Goal: Find contact information: Find contact information

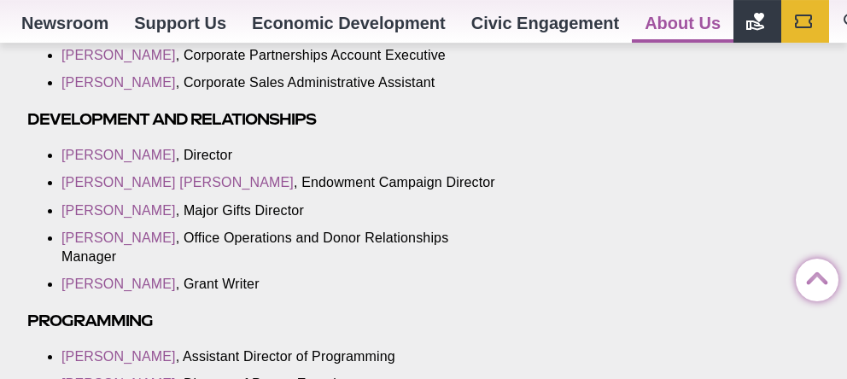
scroll to position [1390, 0]
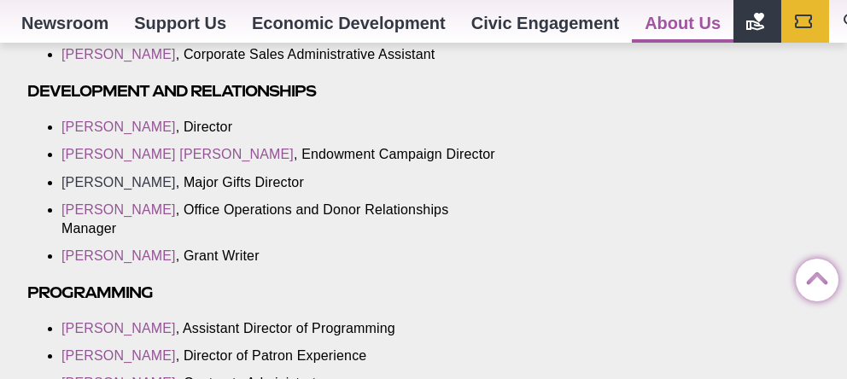
click at [86, 190] on link "[PERSON_NAME]" at bounding box center [119, 182] width 114 height 15
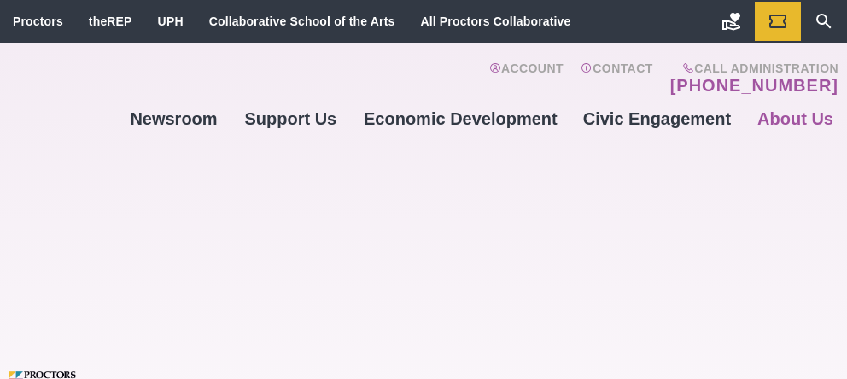
scroll to position [1390, 0]
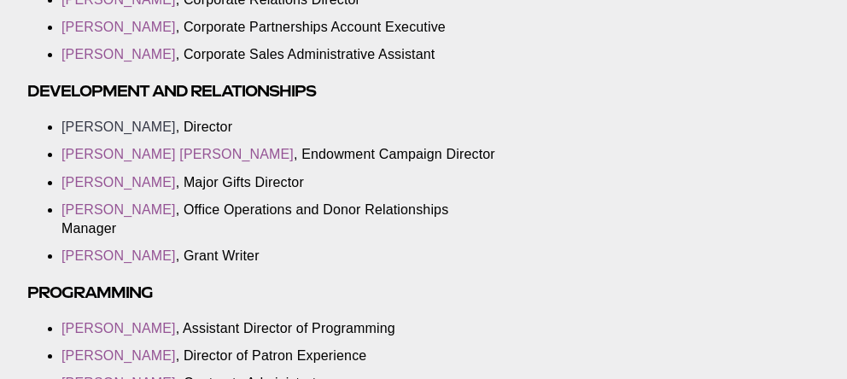
click at [96, 134] on link "[PERSON_NAME]" at bounding box center [119, 127] width 114 height 15
click at [127, 217] on link "[PERSON_NAME]" at bounding box center [119, 209] width 114 height 15
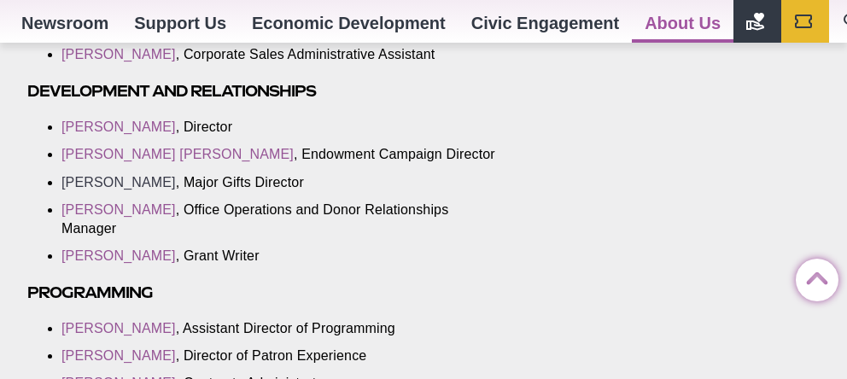
click at [80, 190] on link "[PERSON_NAME]" at bounding box center [119, 182] width 114 height 15
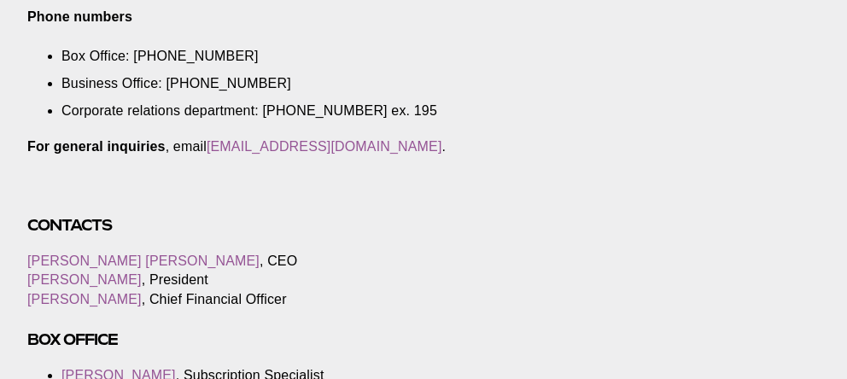
scroll to position [1390, 0]
